Goal: Task Accomplishment & Management: Manage account settings

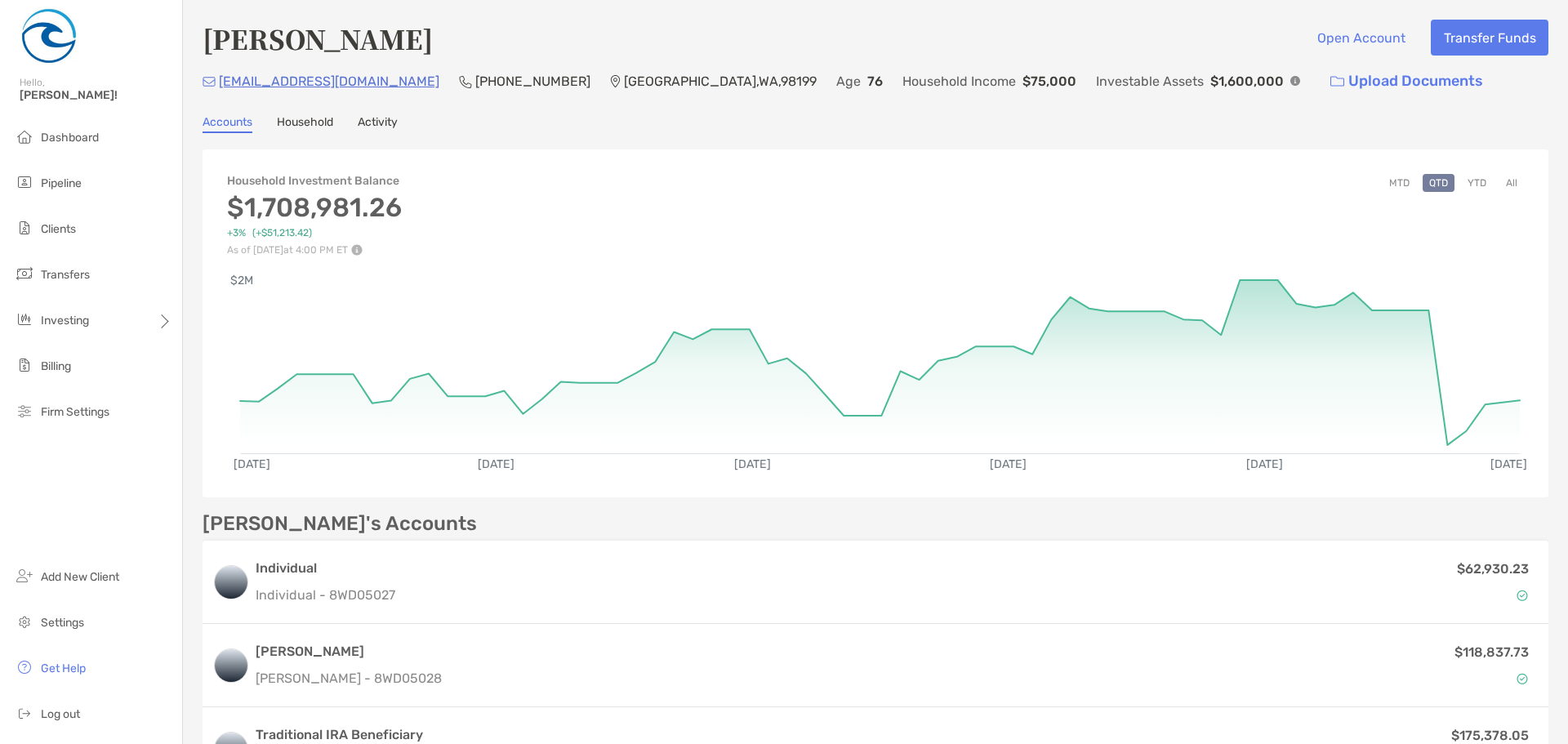
click at [1506, 184] on button "All" at bounding box center [1512, 183] width 25 height 18
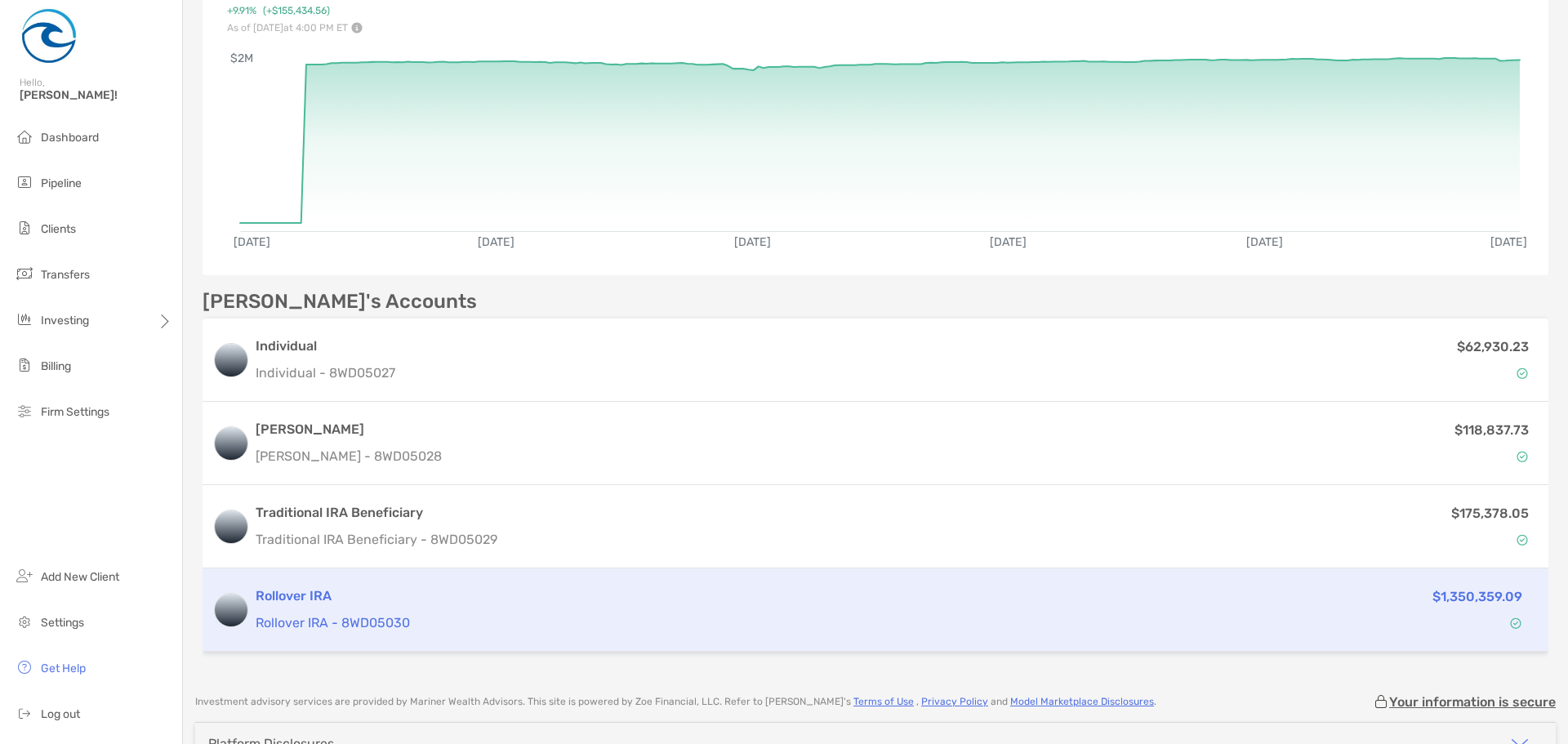
scroll to position [245, 0]
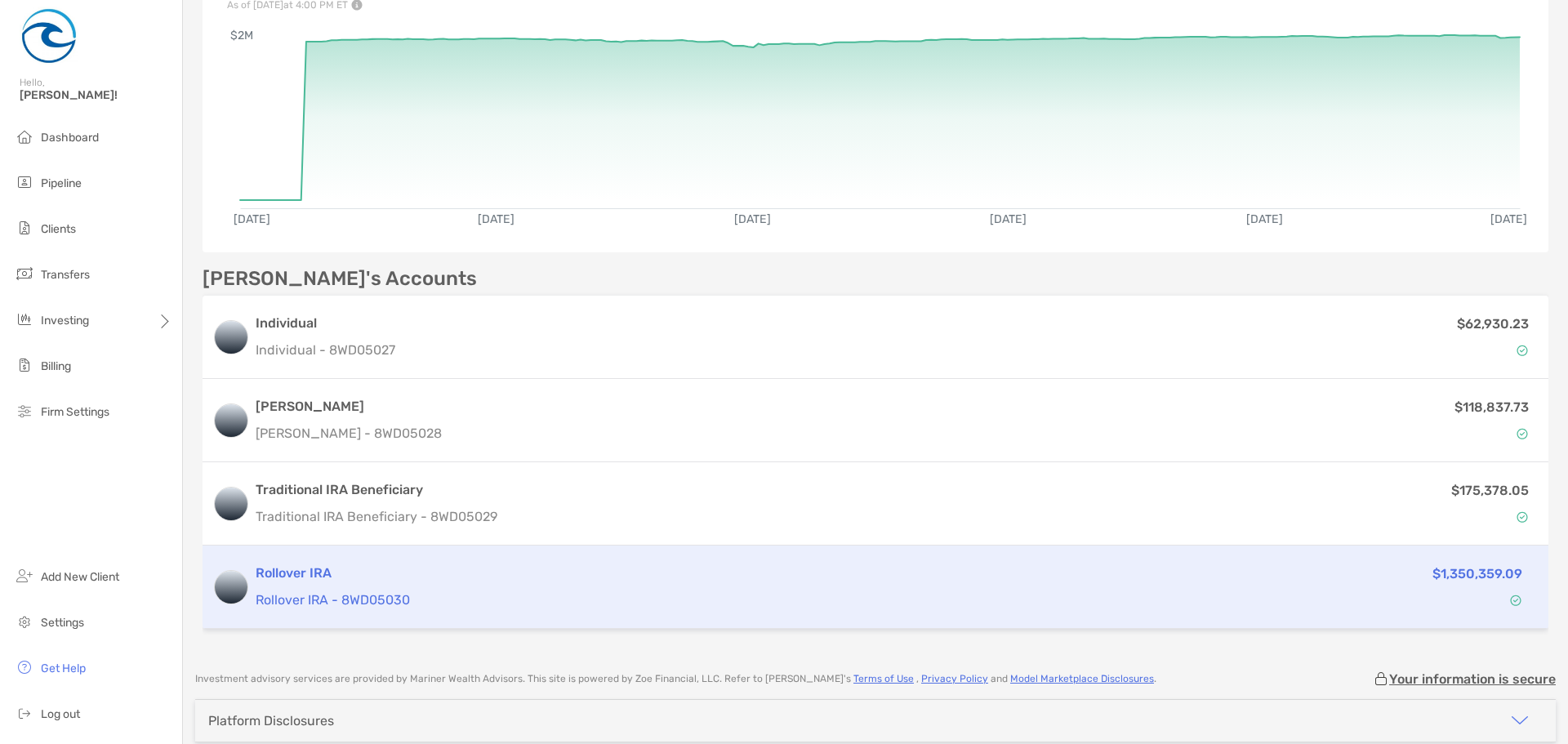
click at [328, 578] on h3 "Rollover IRA" at bounding box center [735, 574] width 960 height 20
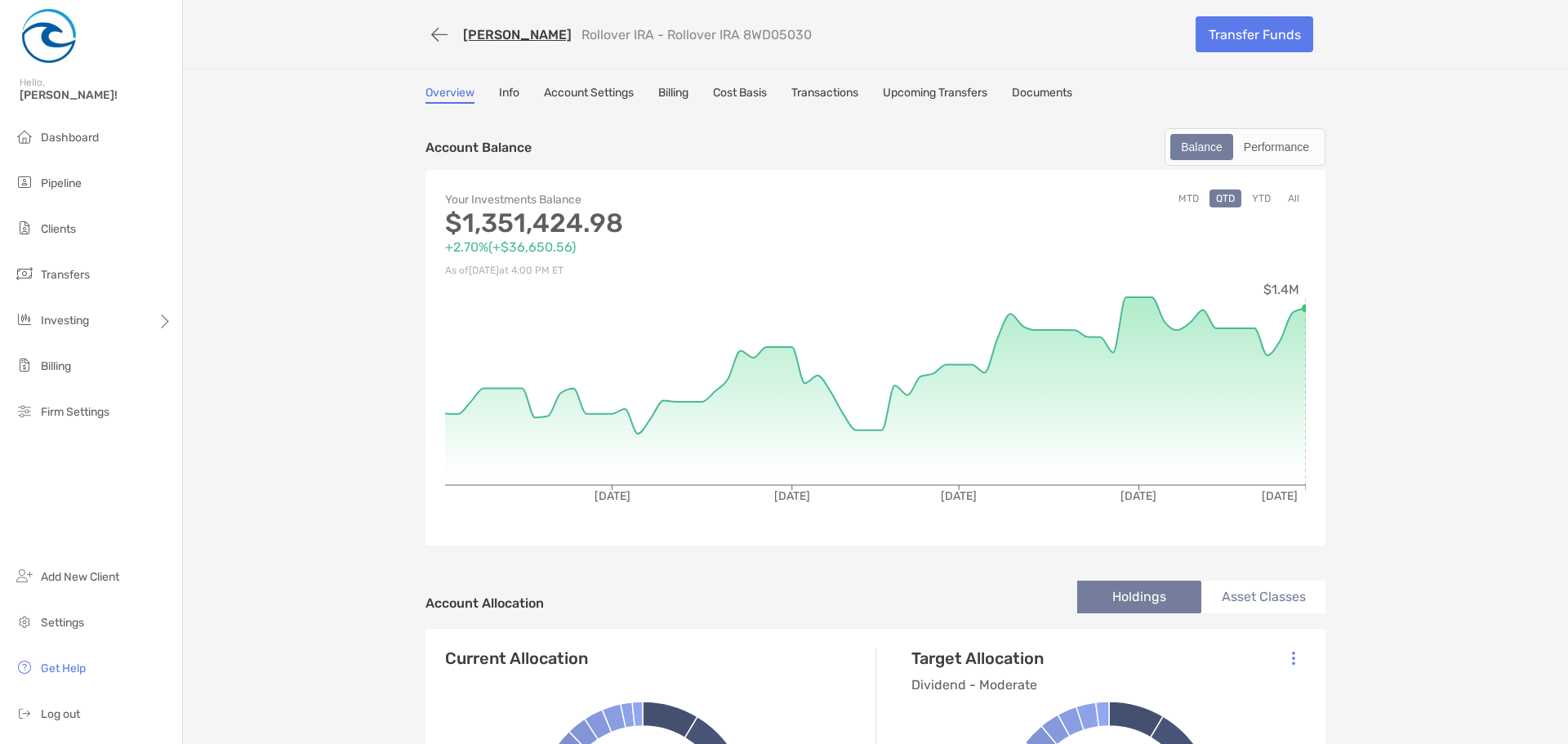
click at [500, 95] on link "Info" at bounding box center [509, 95] width 21 height 18
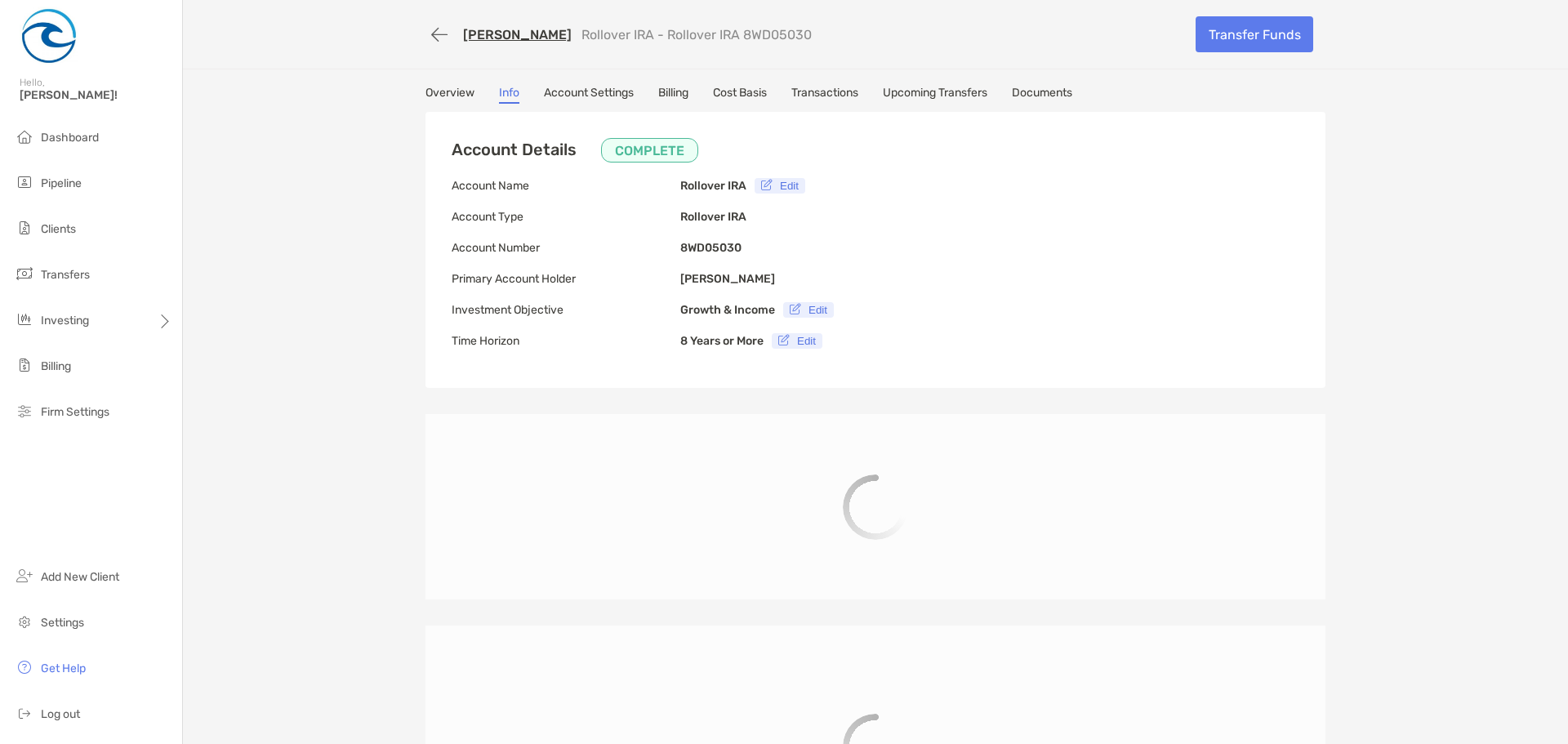
type input "**********"
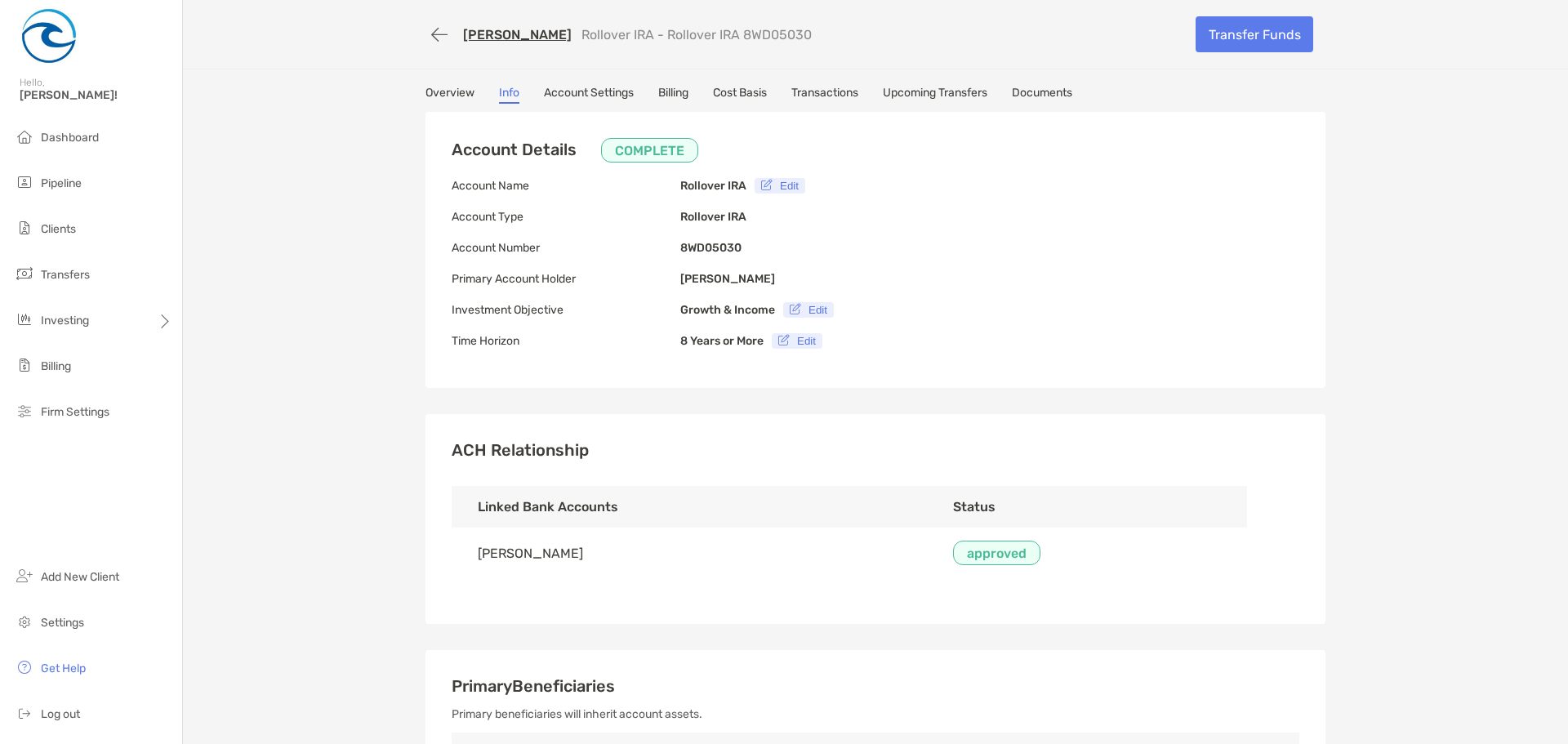
click at [1041, 95] on link "Documents" at bounding box center [1042, 95] width 60 height 18
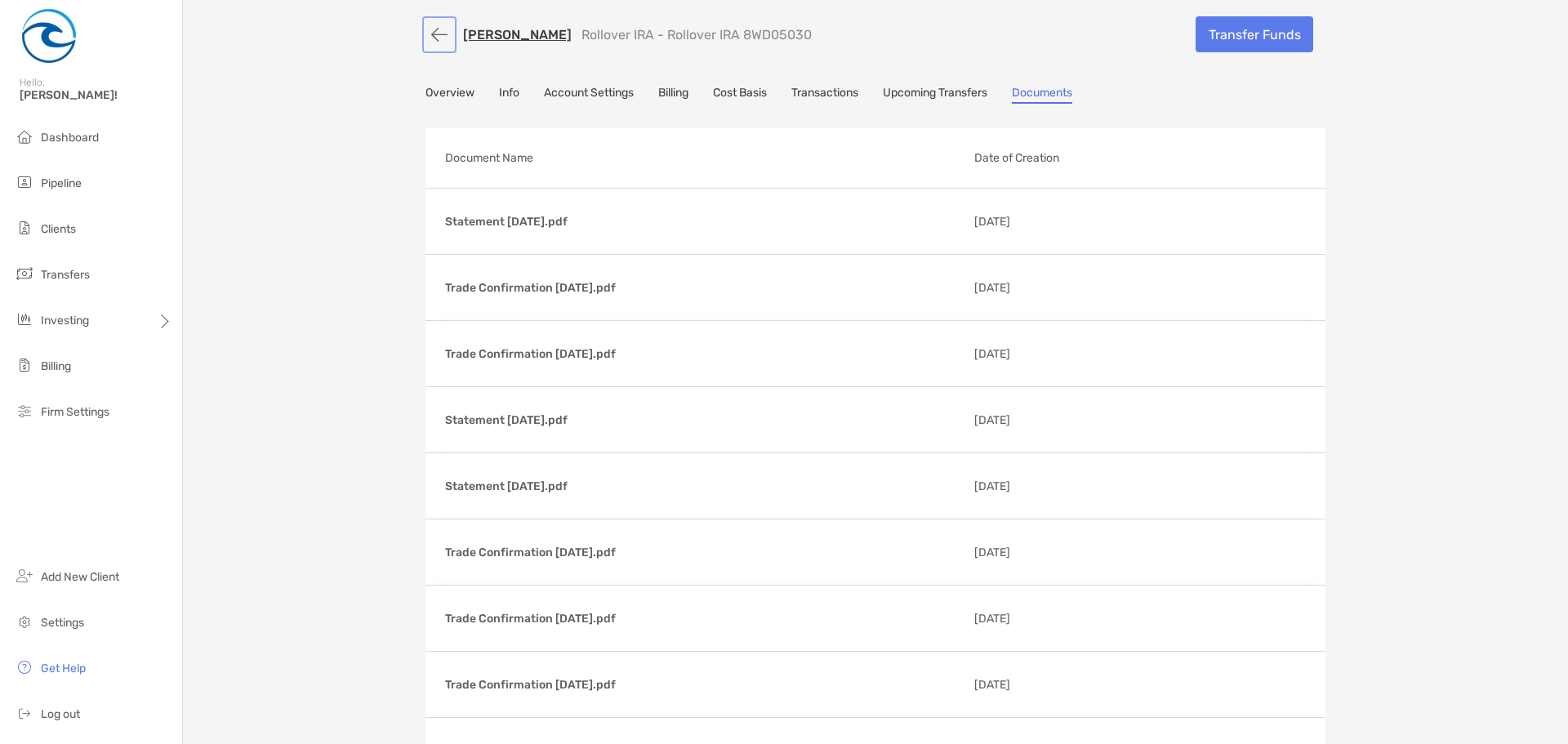
click at [430, 36] on button "button" at bounding box center [439, 35] width 28 height 31
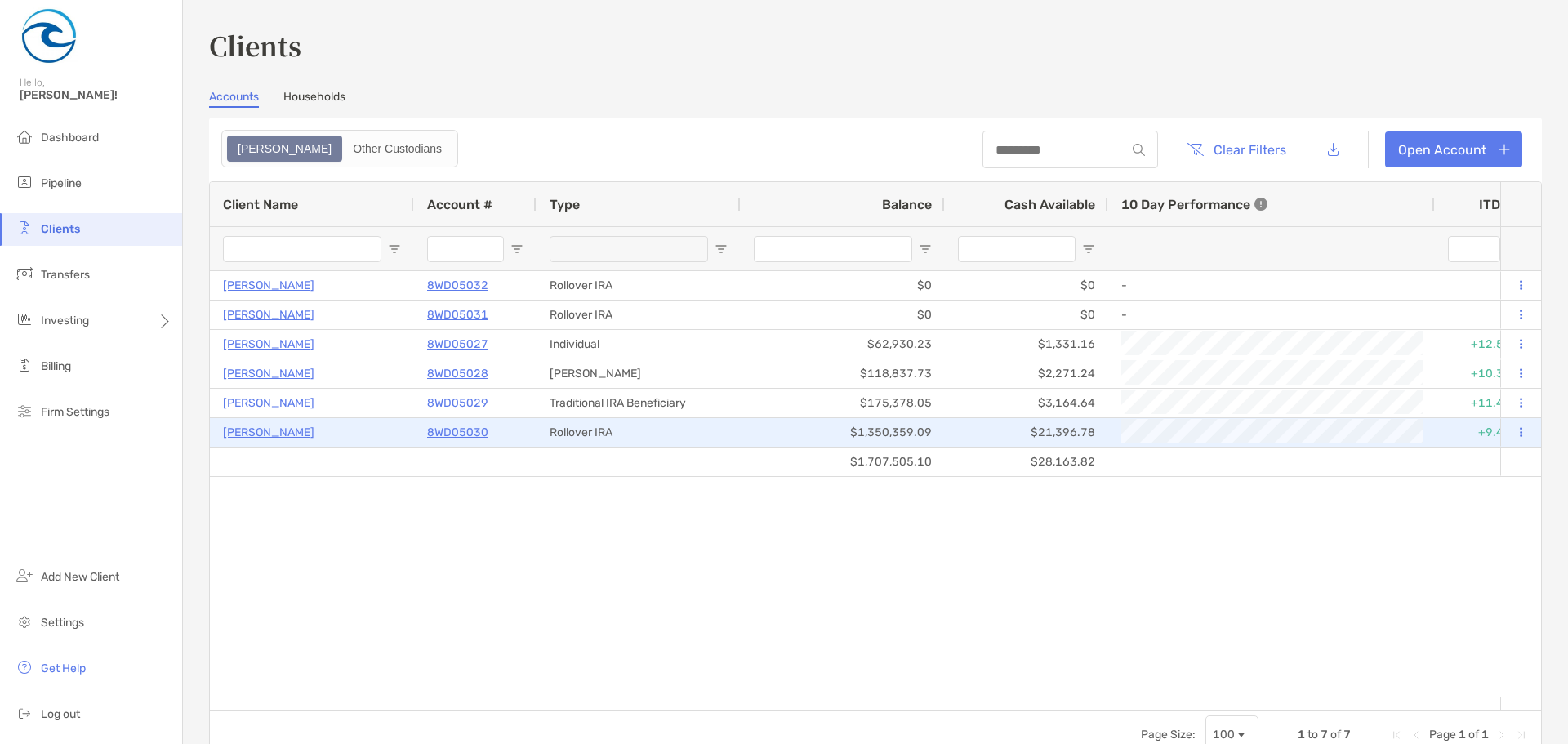
click at [271, 433] on p "[PERSON_NAME]" at bounding box center [268, 432] width 91 height 21
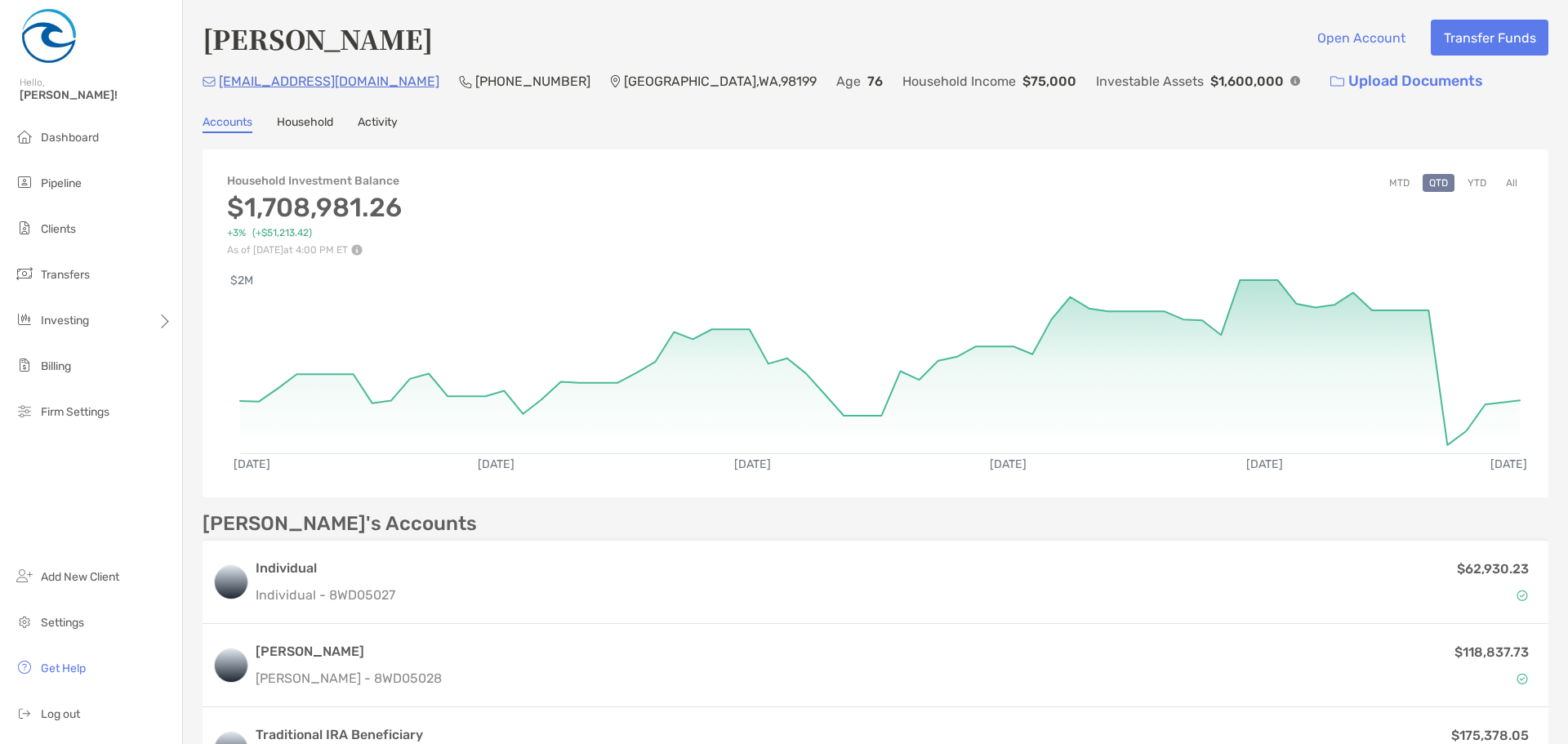
click at [298, 122] on link "Household" at bounding box center [305, 124] width 56 height 18
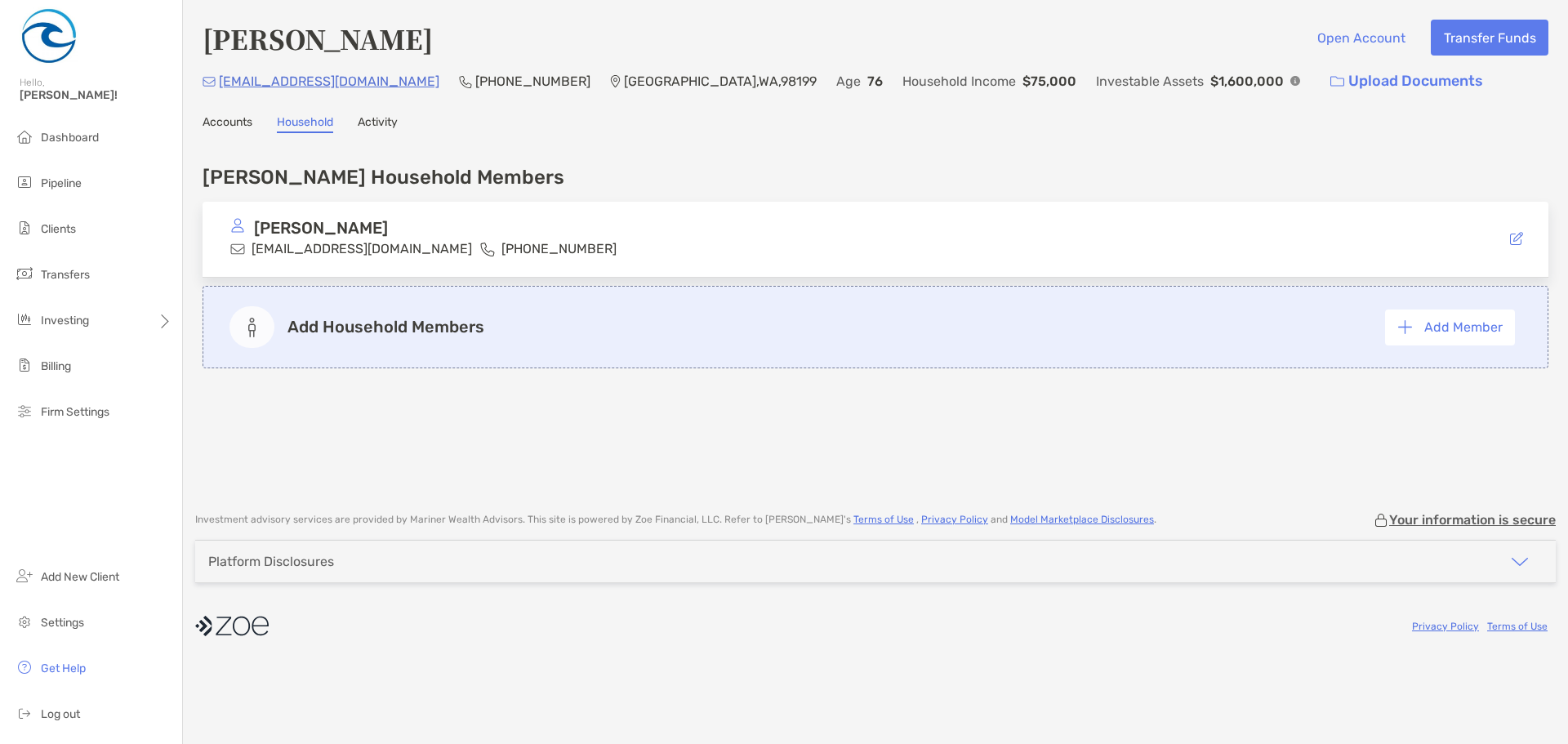
click at [231, 125] on link "Accounts" at bounding box center [228, 124] width 49 height 18
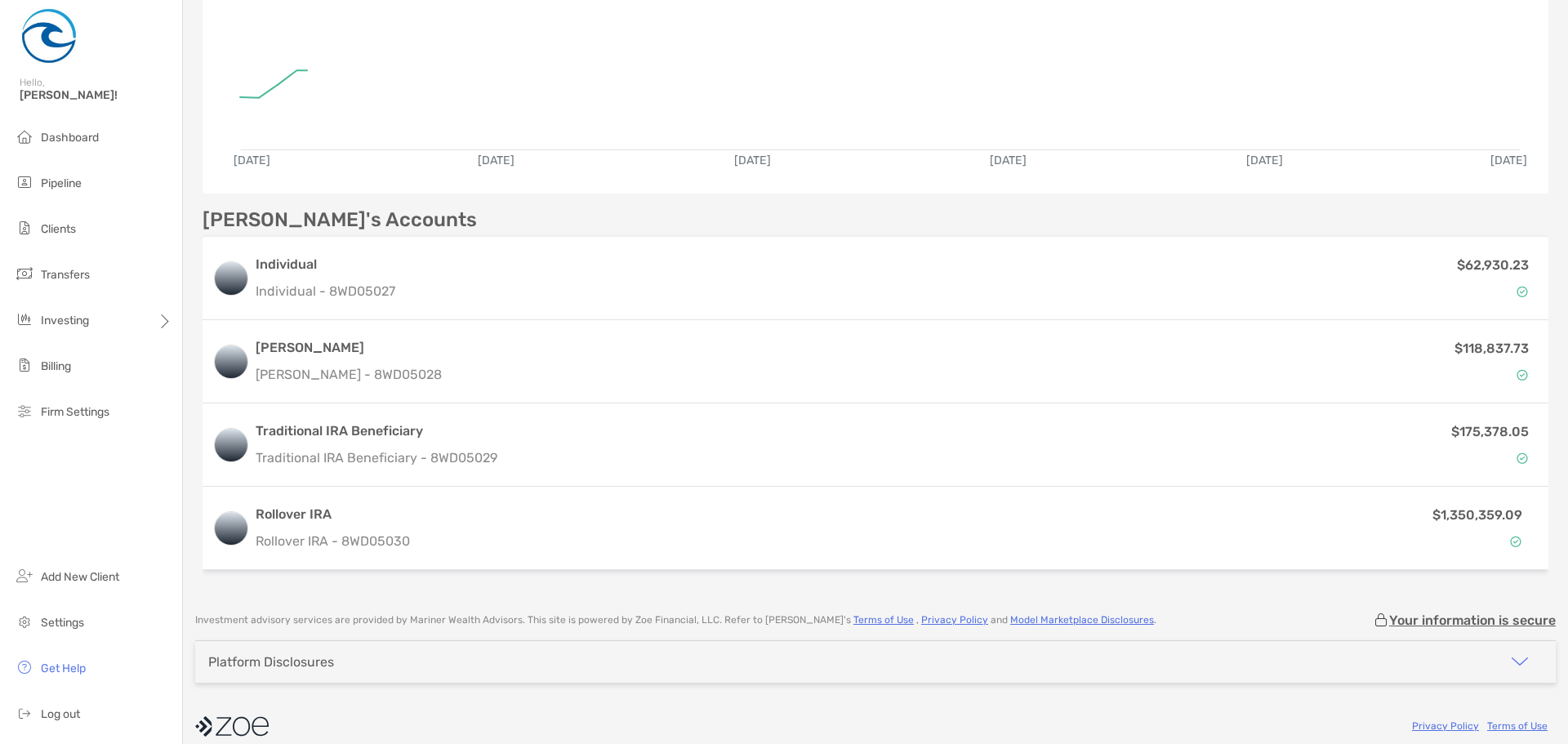
scroll to position [321, 0]
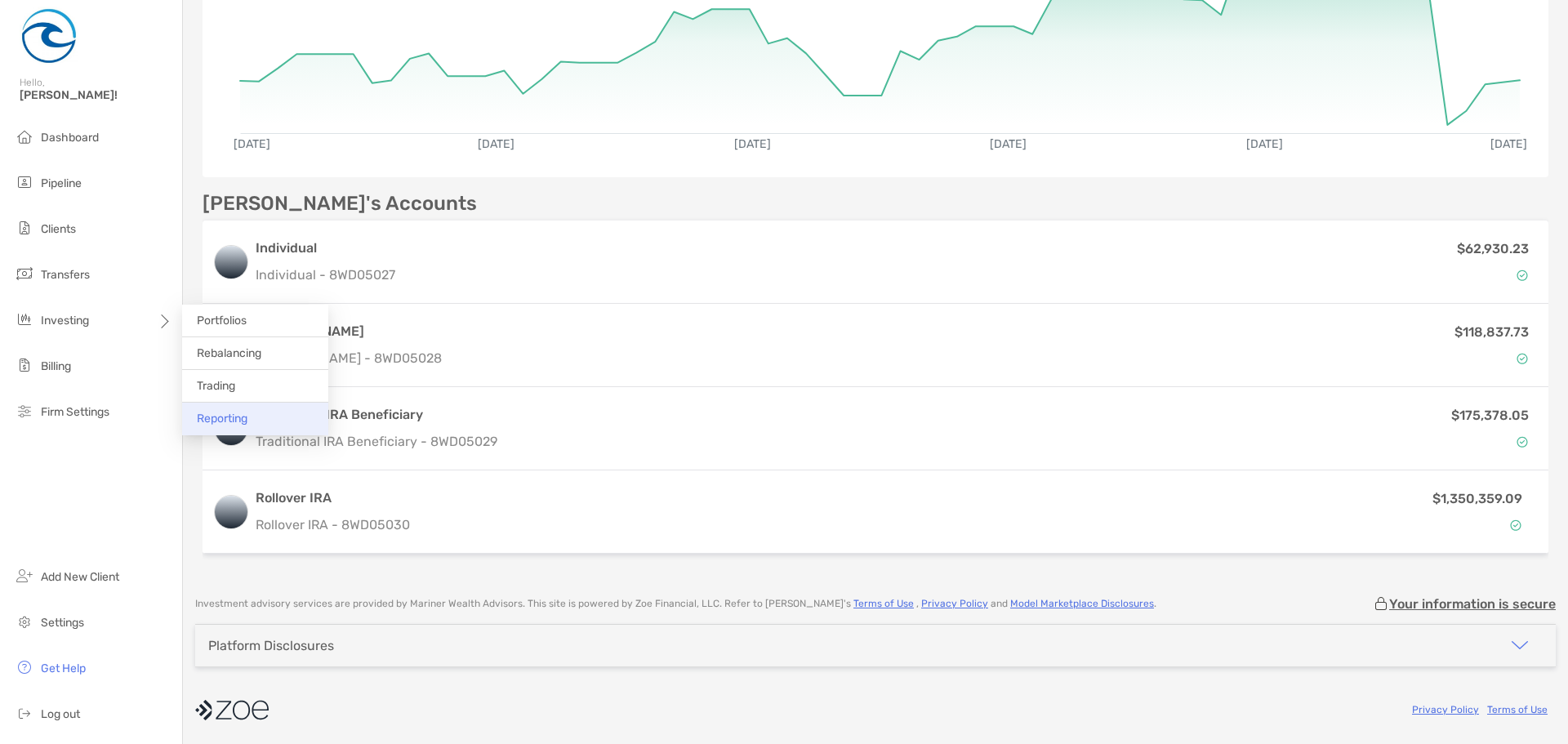
click at [219, 418] on span "Reporting" at bounding box center [222, 418] width 50 height 14
